Goal: Task Accomplishment & Management: Manage account settings

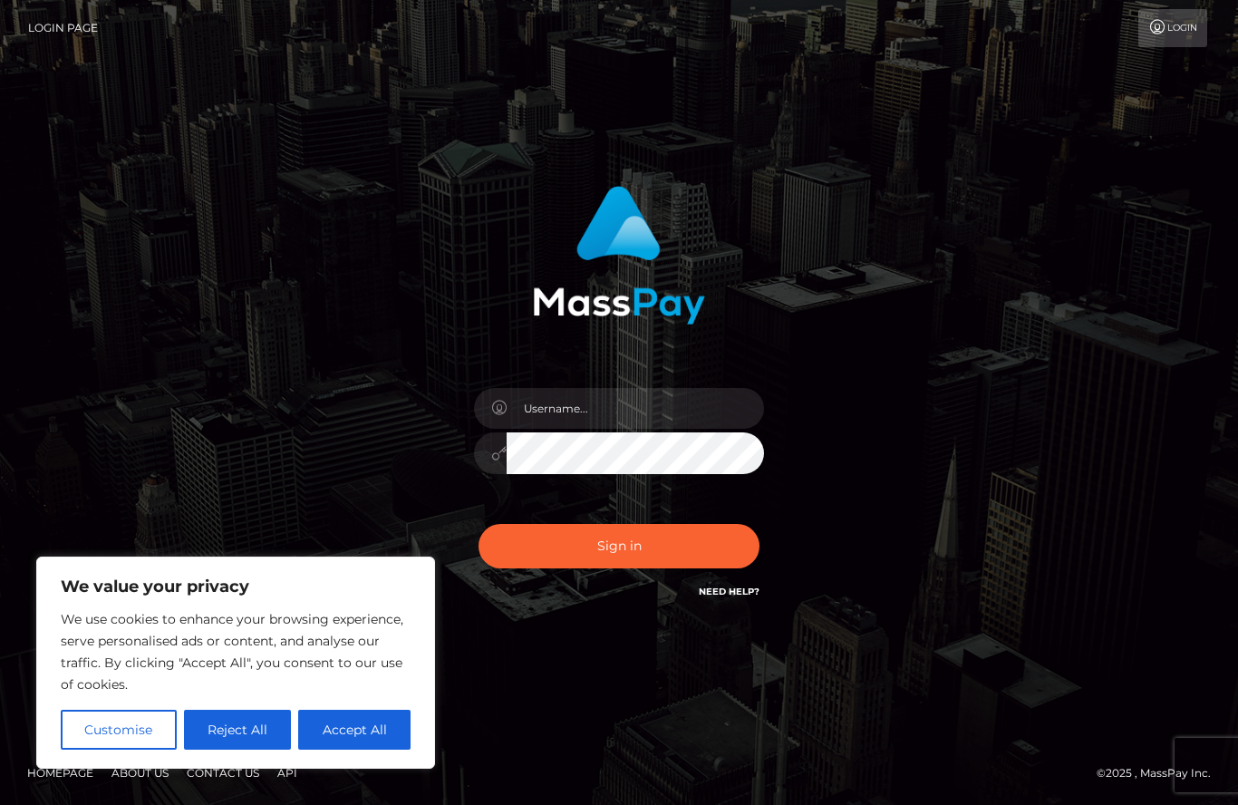
click at [360, 736] on button "Accept All" at bounding box center [354, 730] width 112 height 40
checkbox input "true"
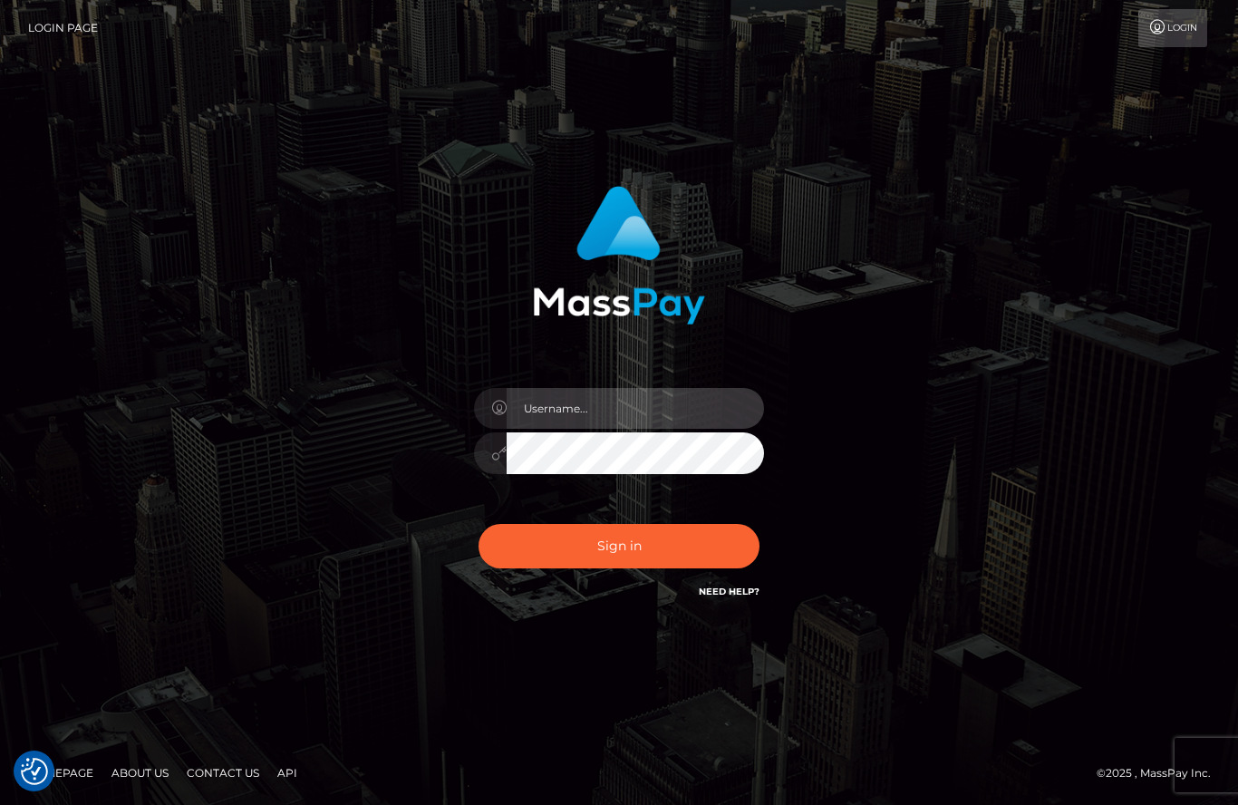
click at [526, 429] on input "text" at bounding box center [635, 408] width 257 height 41
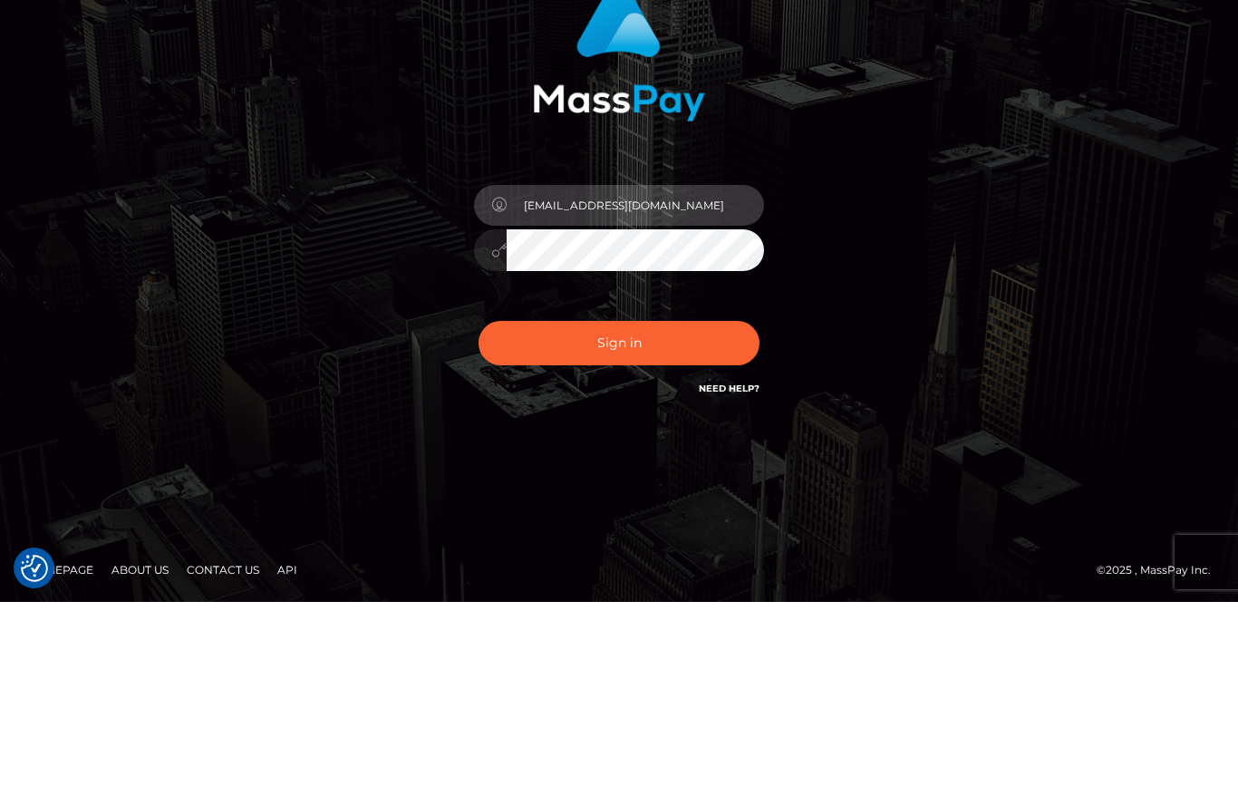
type input "[EMAIL_ADDRESS][DOMAIN_NAME]"
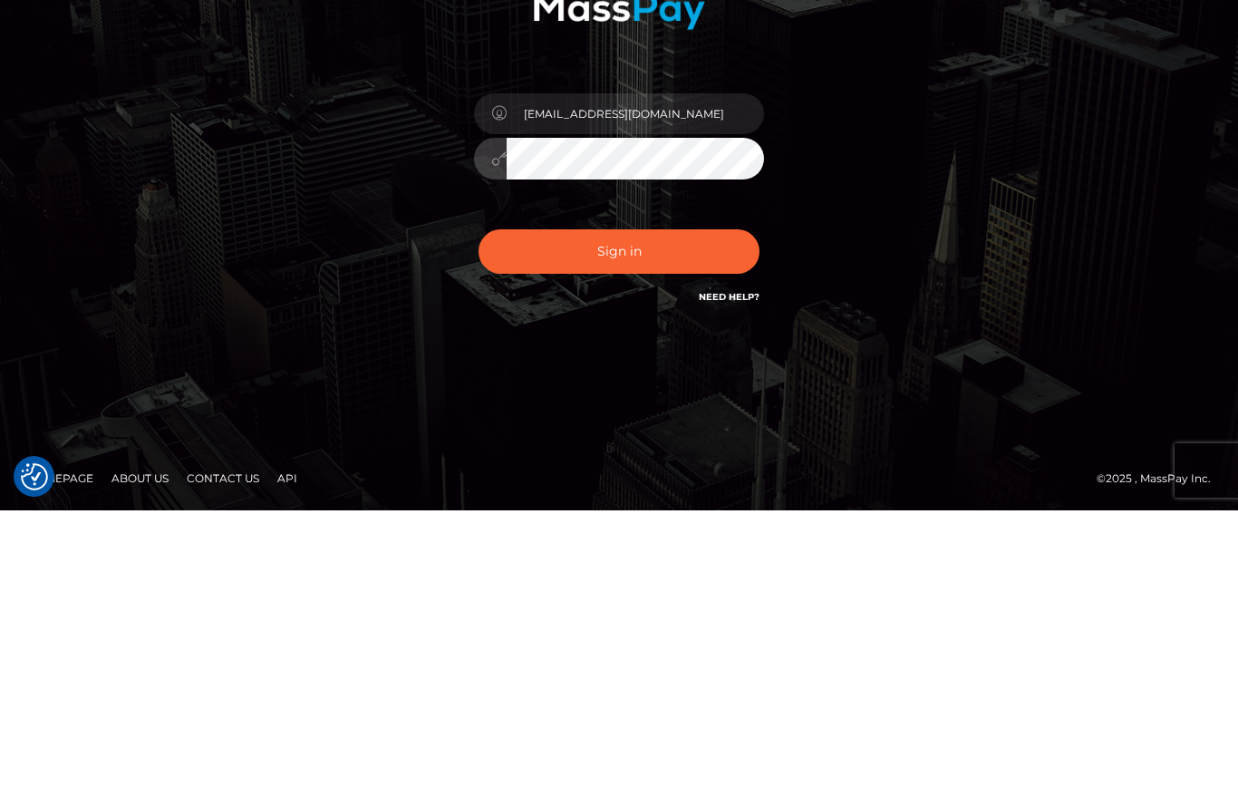
click at [585, 524] on button "Sign in" at bounding box center [619, 546] width 281 height 44
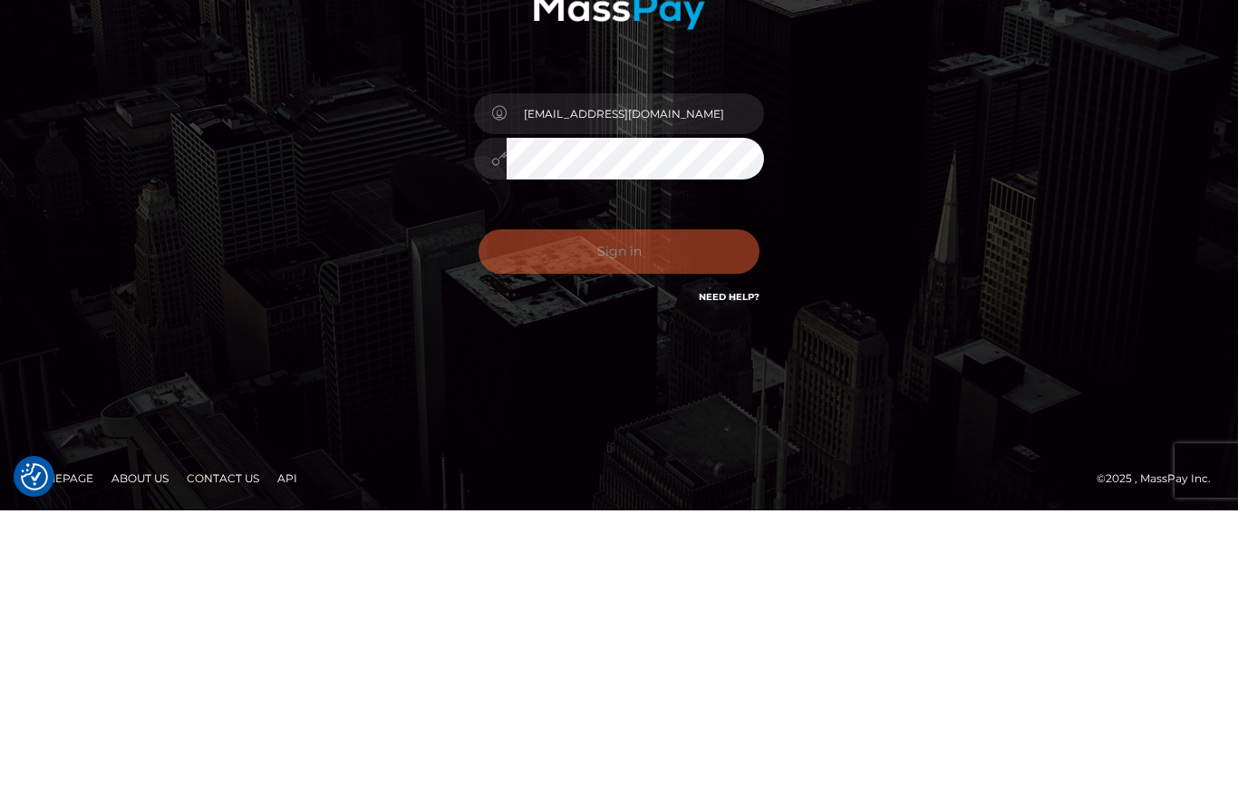
scroll to position [71, 0]
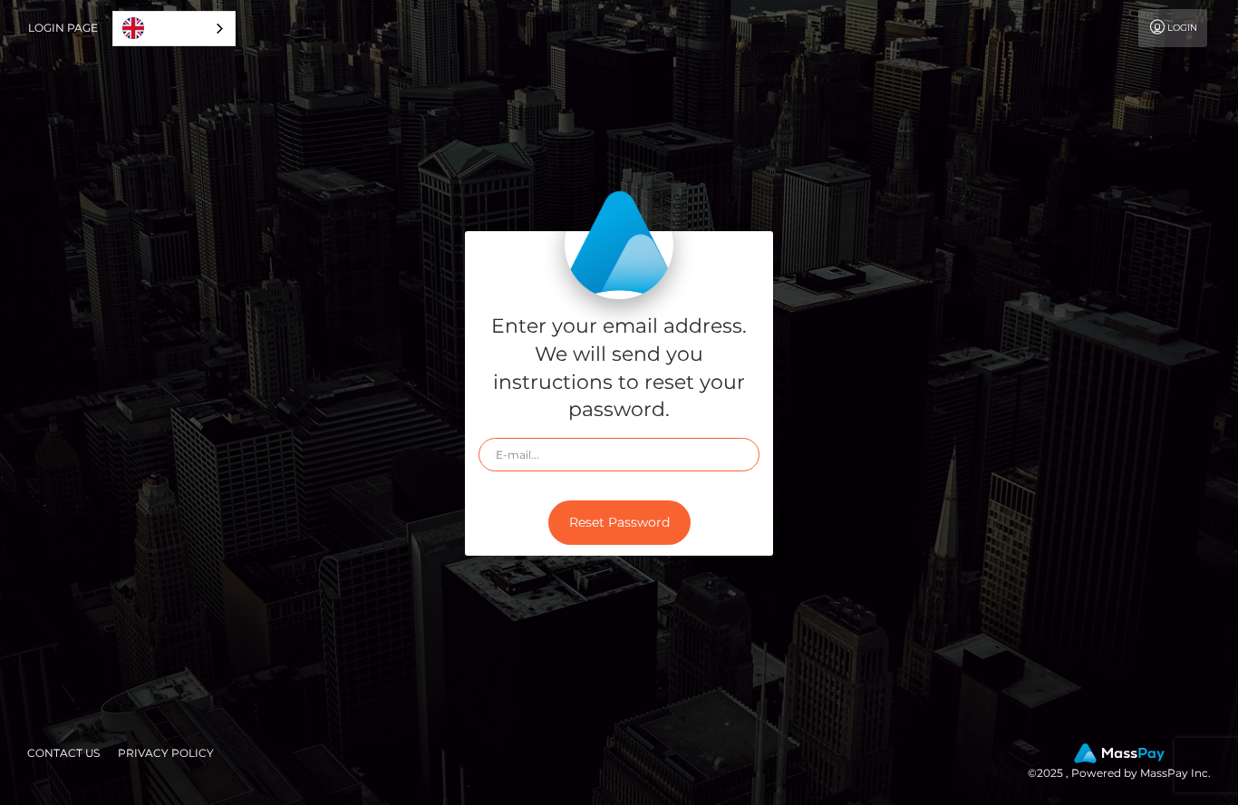
click at [546, 471] on input "text" at bounding box center [619, 455] width 281 height 34
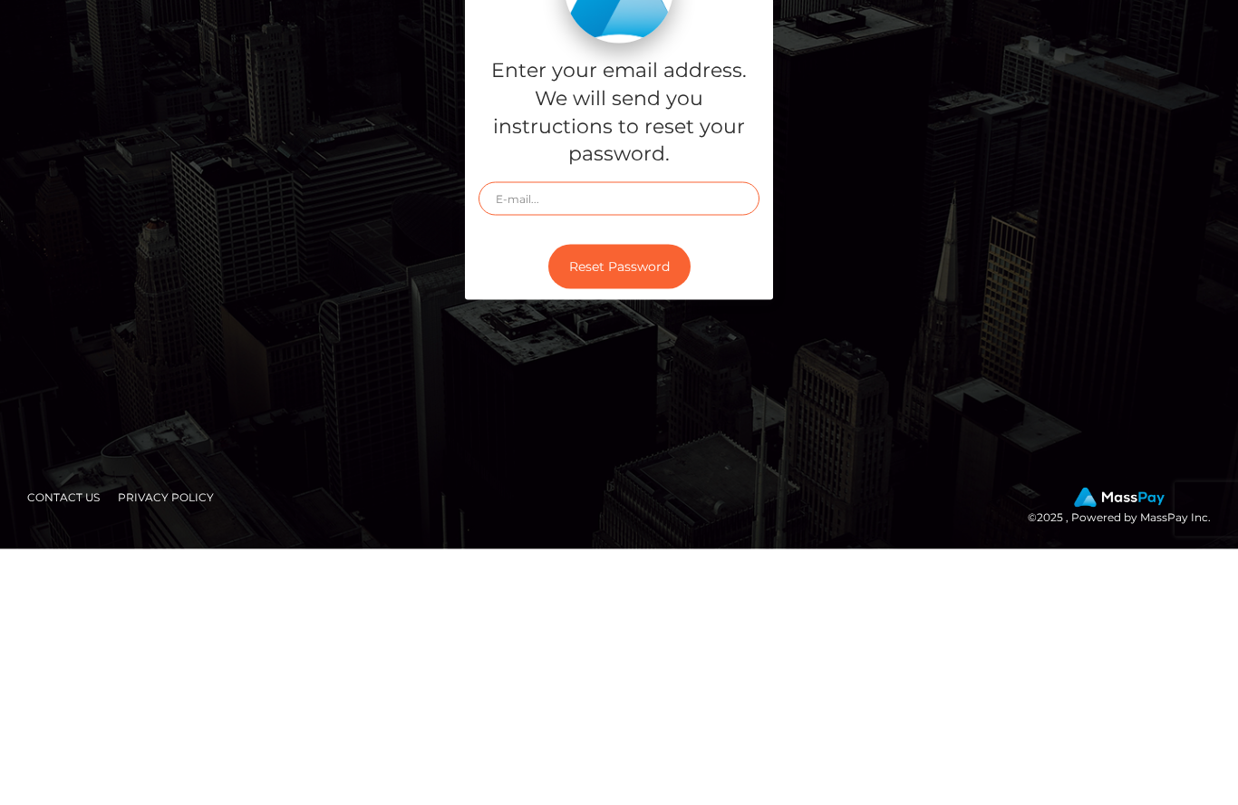
type input "[EMAIL_ADDRESS][DOMAIN_NAME]"
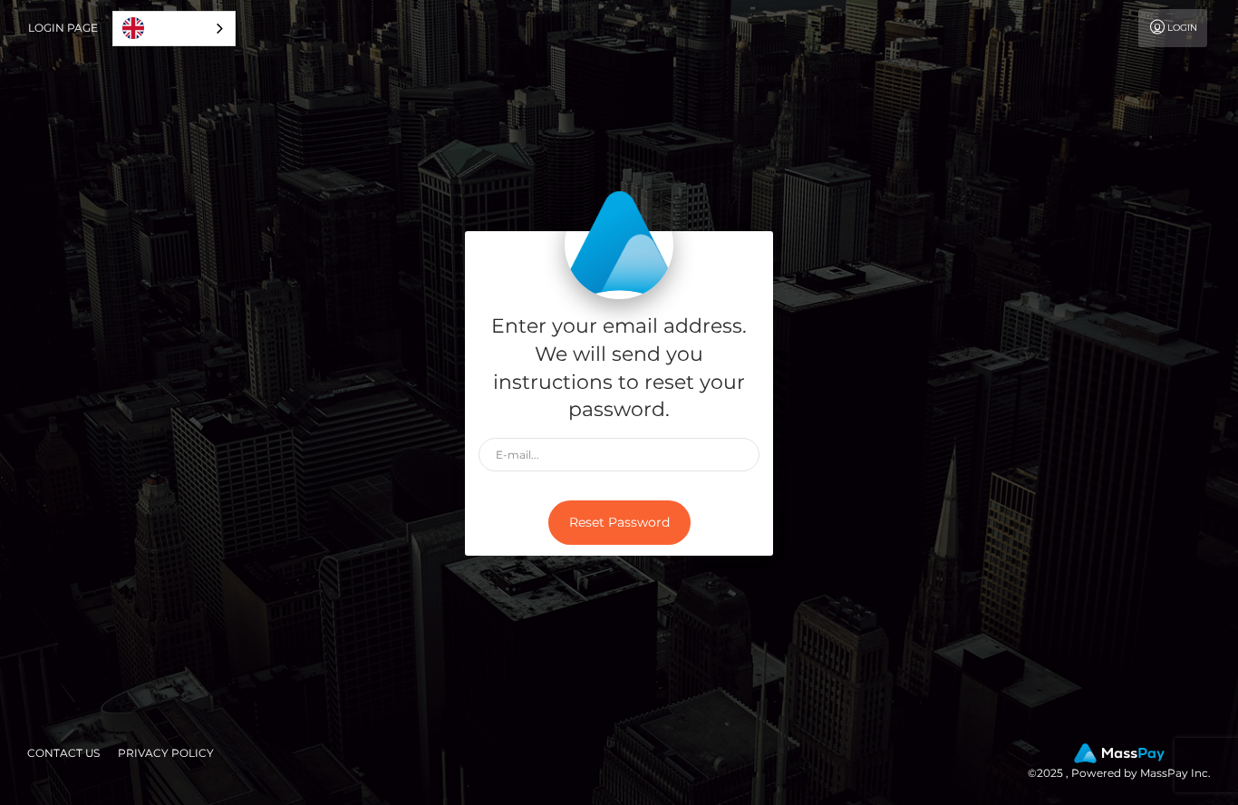
scroll to position [256, 0]
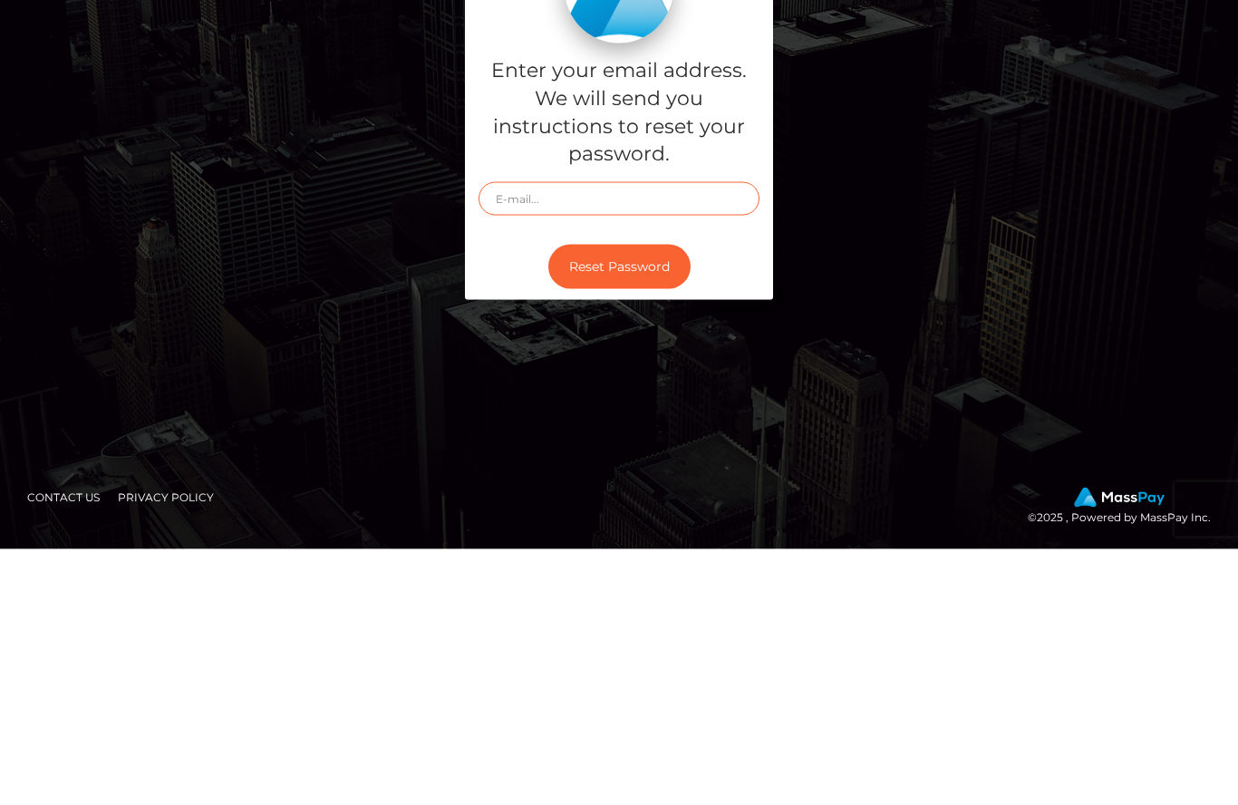
type input "[EMAIL_ADDRESS][DOMAIN_NAME]"
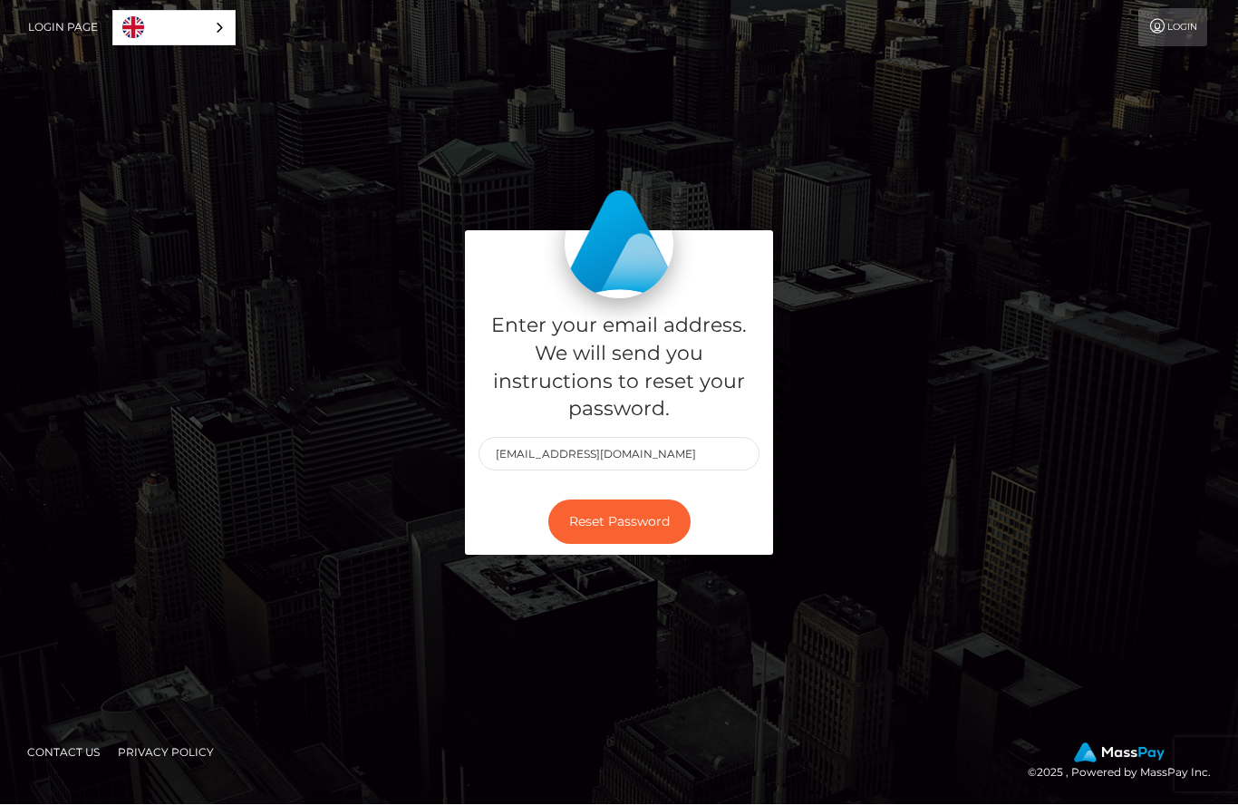
click at [651, 500] on button "Reset Password" at bounding box center [619, 522] width 142 height 44
